Goal: Transaction & Acquisition: Purchase product/service

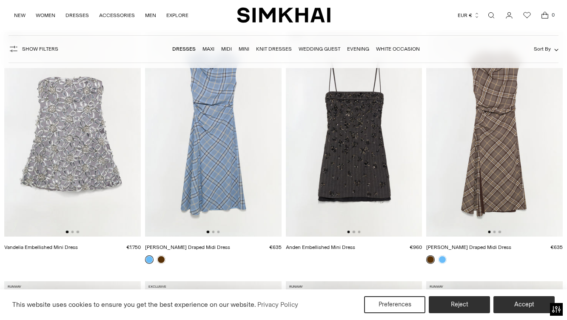
scroll to position [94, 0]
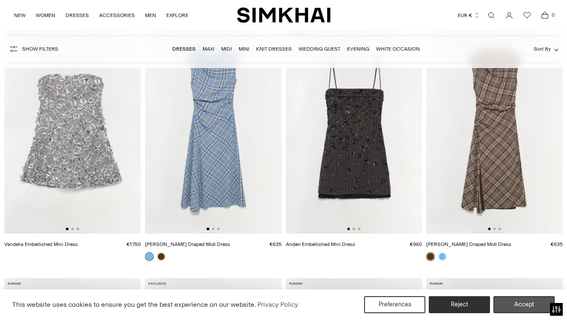
click at [532, 301] on button "Accept" at bounding box center [523, 304] width 61 height 17
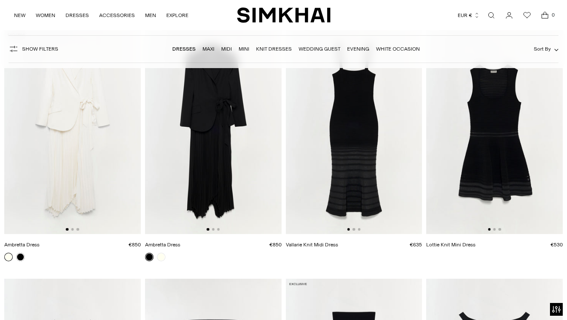
scroll to position [3052, 0]
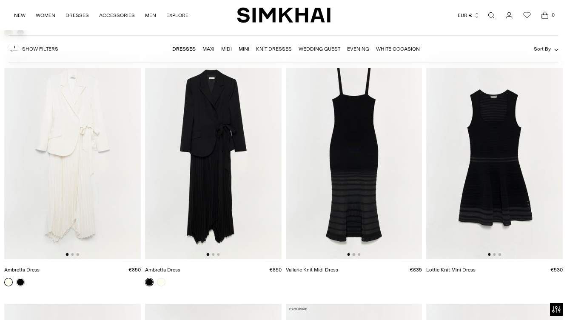
click at [348, 202] on img at bounding box center [354, 156] width 137 height 205
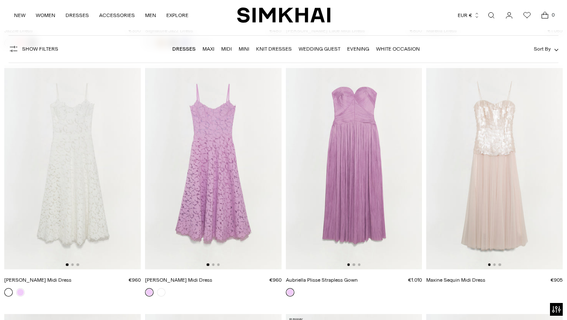
scroll to position [6533, 0]
click at [365, 154] on img at bounding box center [354, 166] width 137 height 205
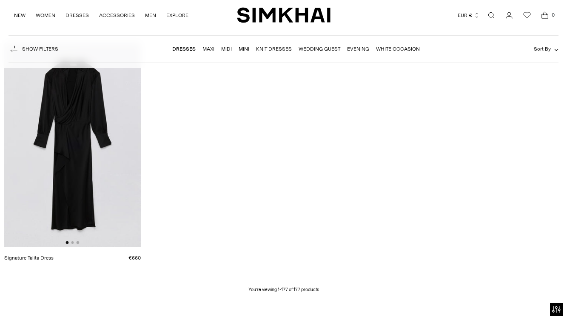
scroll to position [11145, 0]
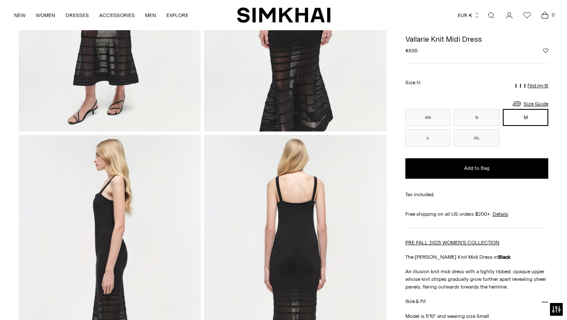
scroll to position [196, 0]
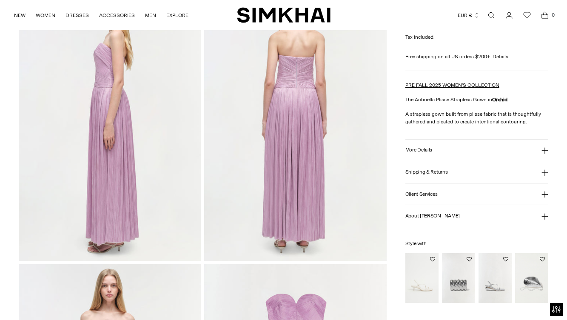
scroll to position [538, 0]
